Goal: Task Accomplishment & Management: Manage account settings

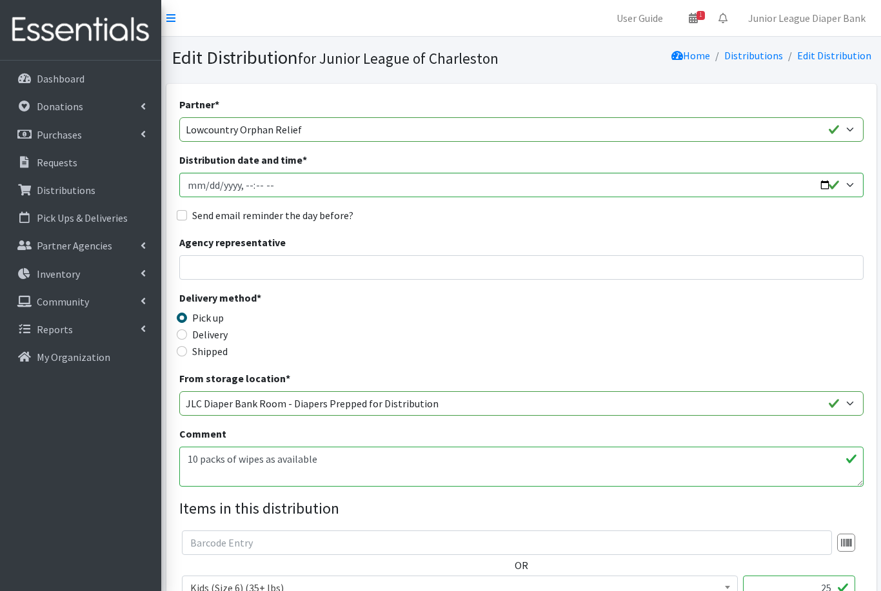
scroll to position [138, 0]
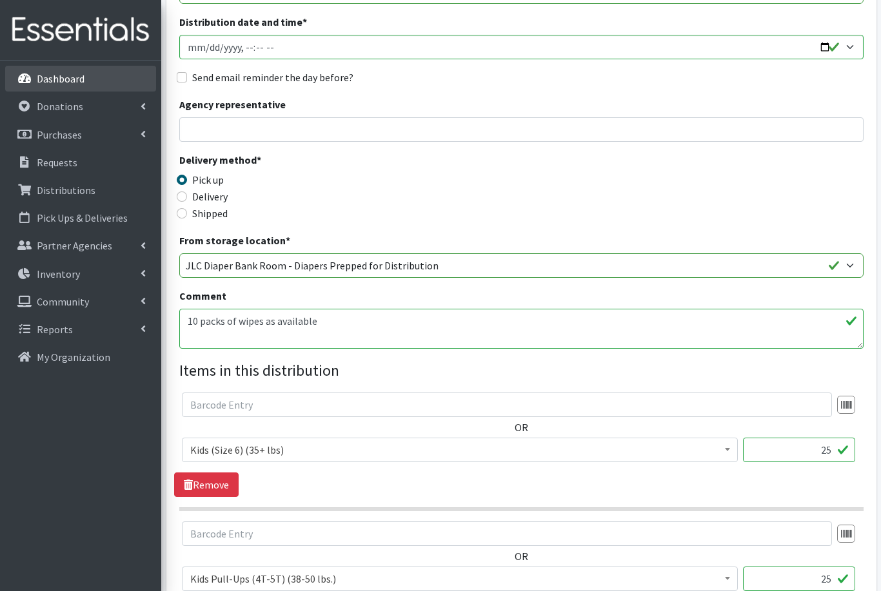
click at [61, 75] on p "Dashboard" at bounding box center [61, 78] width 48 height 13
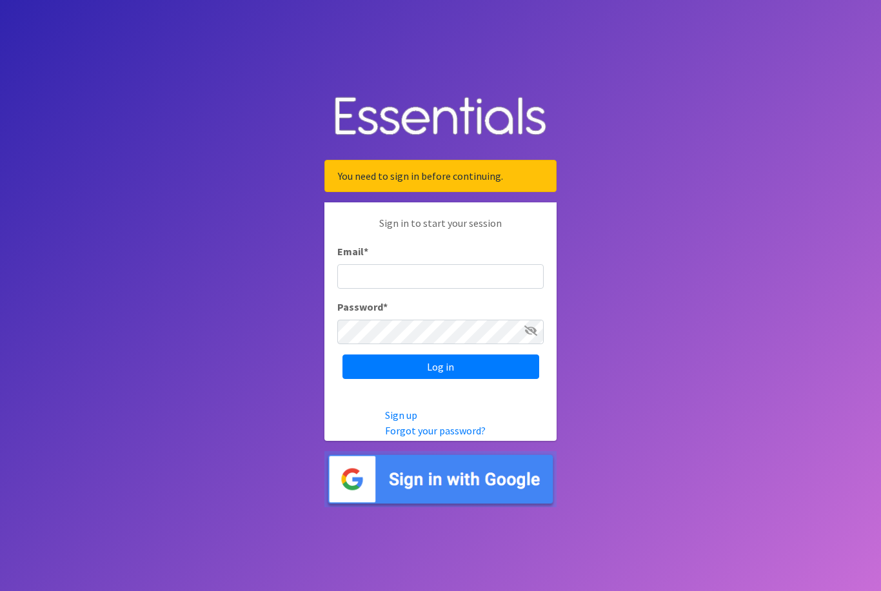
scroll to position [146, 0]
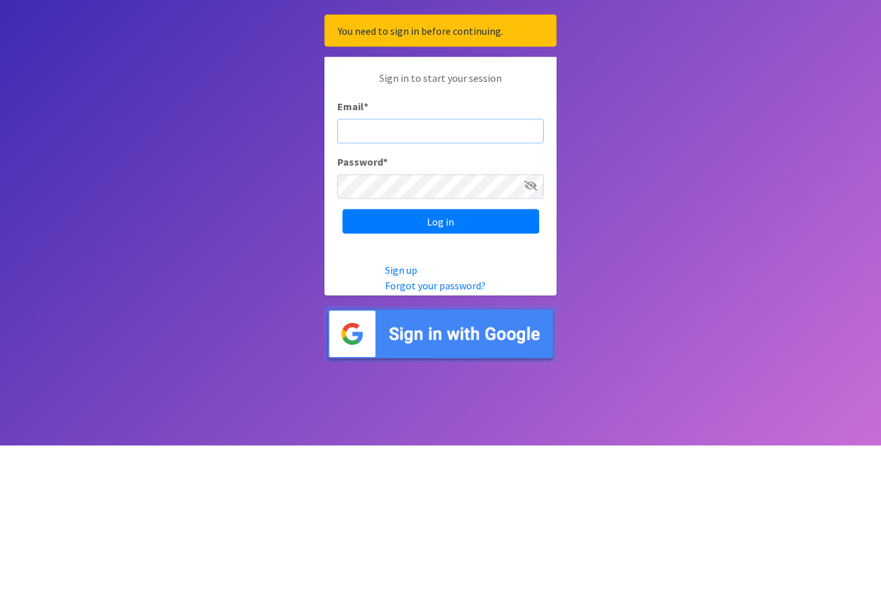
type input "[EMAIL_ADDRESS][DOMAIN_NAME]"
click at [441, 355] on input "Log in" at bounding box center [440, 367] width 197 height 25
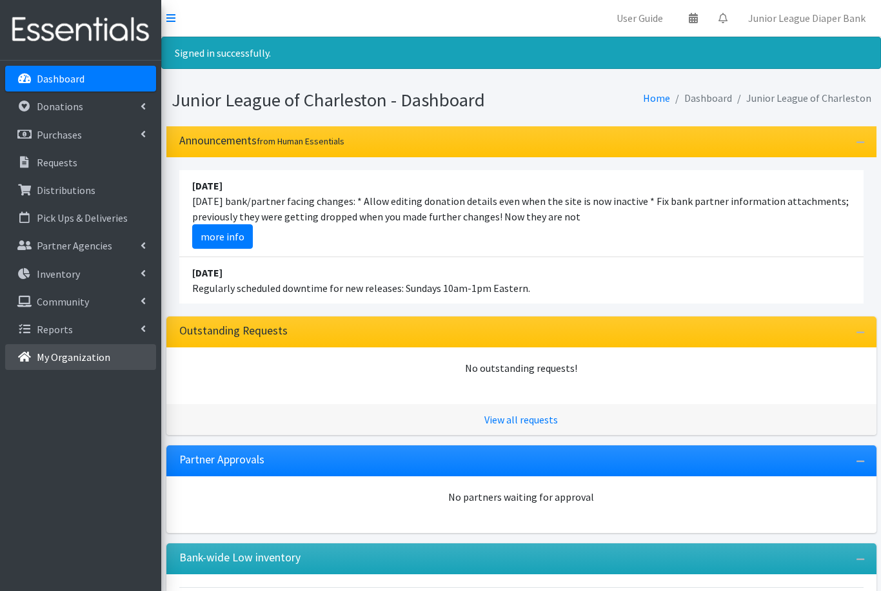
click at [56, 358] on p "My Organization" at bounding box center [74, 357] width 74 height 13
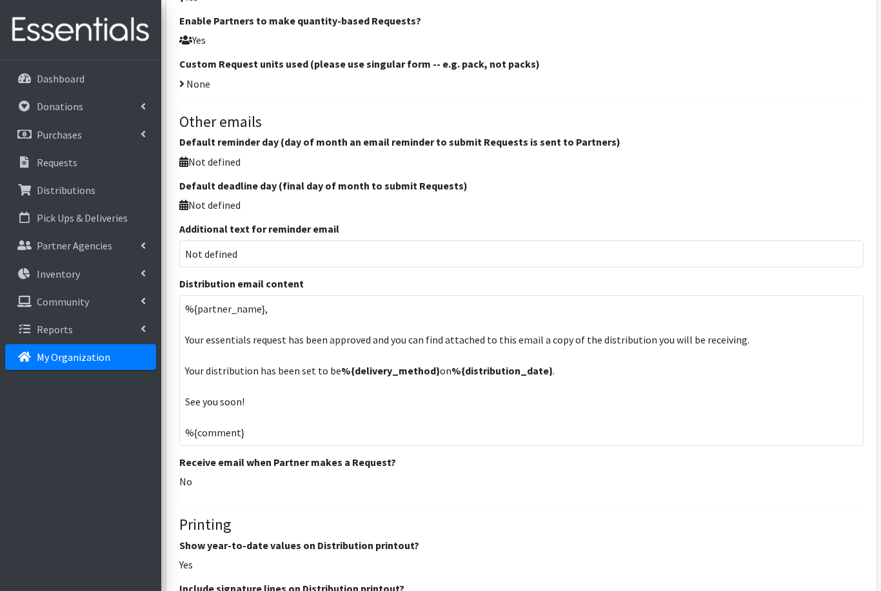
scroll to position [1145, 0]
click at [216, 155] on p "Not defined" at bounding box center [521, 162] width 684 height 15
click at [193, 155] on p "Not defined" at bounding box center [521, 162] width 684 height 15
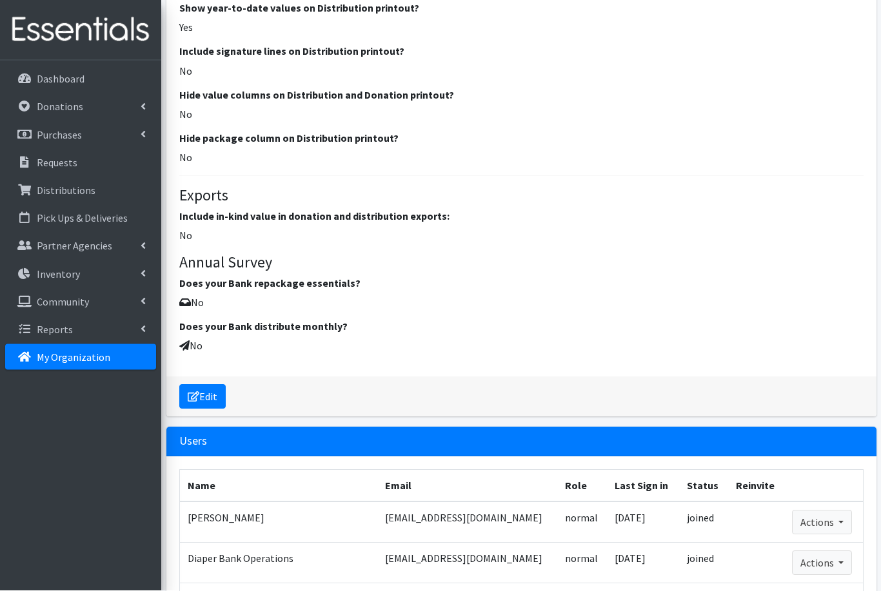
scroll to position [1680, 0]
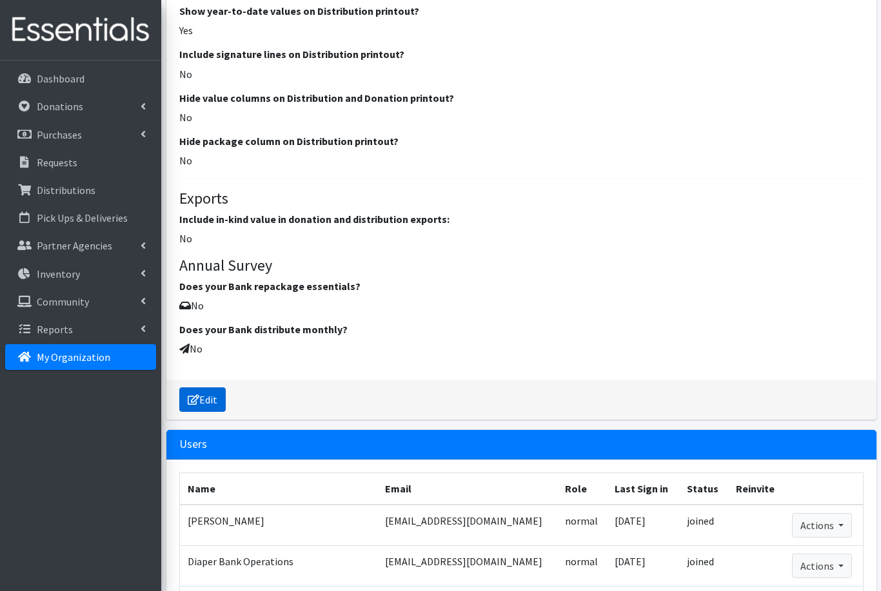
click at [204, 391] on link "Edit" at bounding box center [202, 400] width 46 height 25
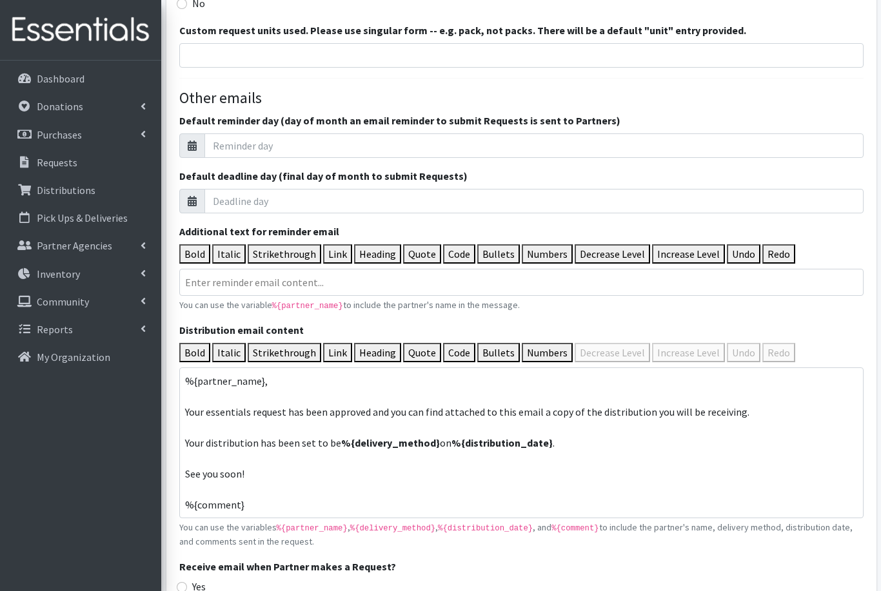
scroll to position [1457, 0]
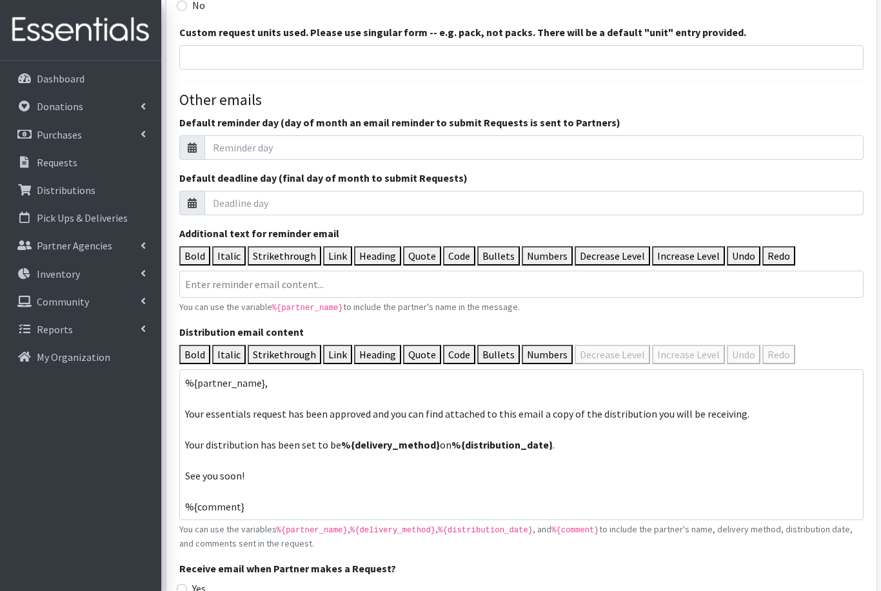
click at [191, 144] on icon at bounding box center [192, 148] width 9 height 10
click at [192, 143] on icon at bounding box center [192, 148] width 9 height 10
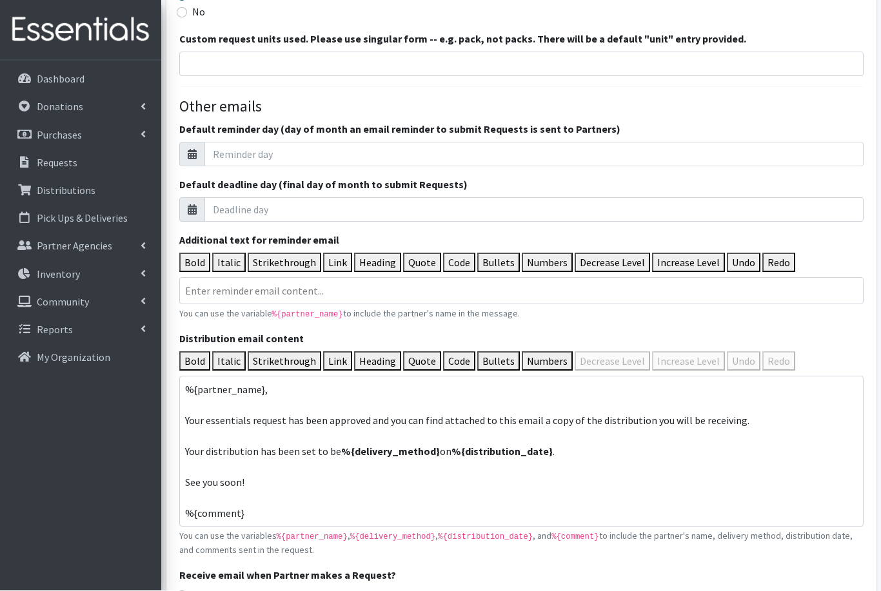
scroll to position [1451, 0]
